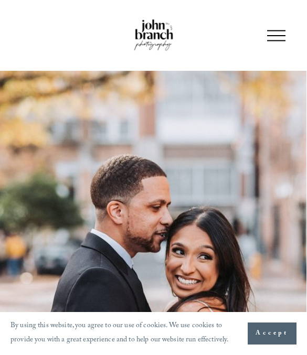
click at [152, 21] on img at bounding box center [153, 35] width 41 height 34
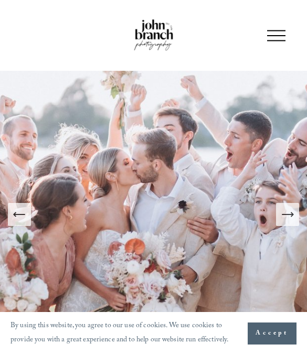
click at [268, 50] on div "INQUIRE" at bounding box center [153, 35] width 270 height 34
click at [270, 27] on div at bounding box center [276, 35] width 18 height 18
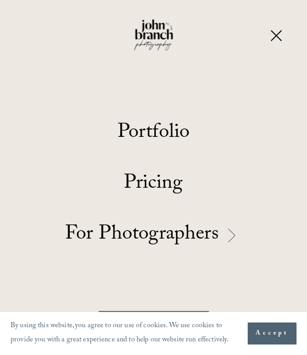
click at [142, 125] on link "Portfolio" at bounding box center [154, 134] width 72 height 20
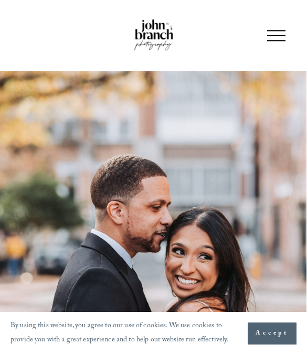
click at [267, 337] on span "Accept" at bounding box center [271, 333] width 33 height 10
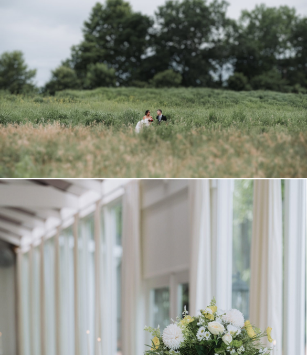
scroll to position [13542, 0]
